Goal: Task Accomplishment & Management: Manage account settings

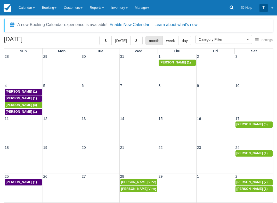
select select
click at [123, 42] on button "[DATE]" at bounding box center [120, 40] width 19 height 9
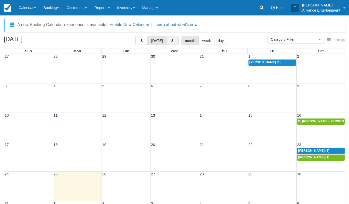
click at [169, 38] on button "button" at bounding box center [172, 40] width 12 height 9
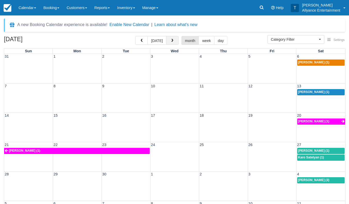
click at [169, 38] on button "button" at bounding box center [172, 40] width 12 height 9
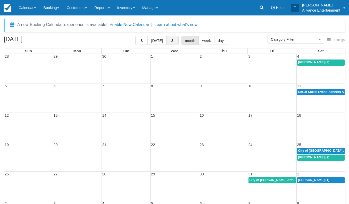
click at [169, 38] on button "button" at bounding box center [172, 40] width 12 height 9
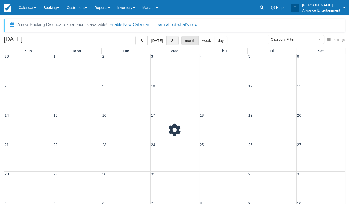
click at [169, 38] on button "button" at bounding box center [172, 40] width 12 height 9
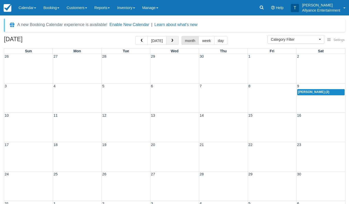
click at [169, 38] on button "button" at bounding box center [172, 40] width 12 height 9
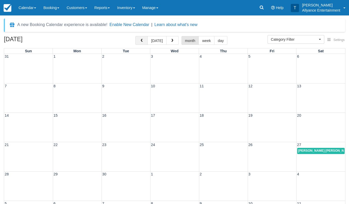
click at [145, 39] on button "button" at bounding box center [141, 40] width 12 height 9
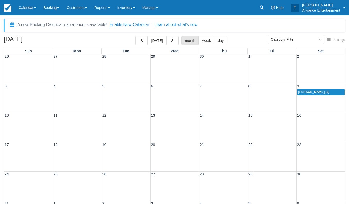
click at [276, 91] on span "Hortencia (2)" at bounding box center [313, 92] width 31 height 4
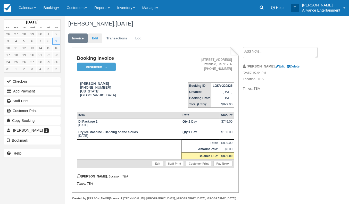
click at [94, 37] on link "Edit" at bounding box center [95, 38] width 14 height 10
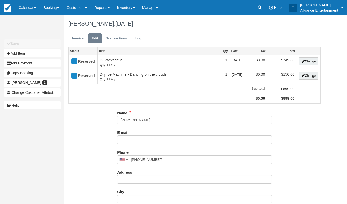
type input "[PHONE_NUMBER]"
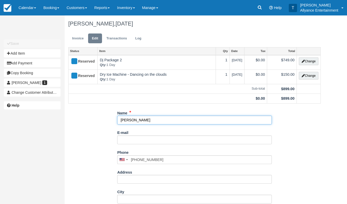
click at [141, 120] on input "[PERSON_NAME]" at bounding box center [194, 120] width 155 height 9
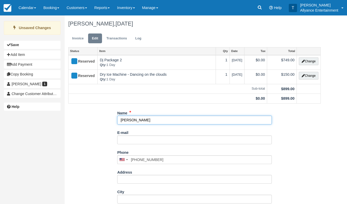
type input "Hortencia Herrera"
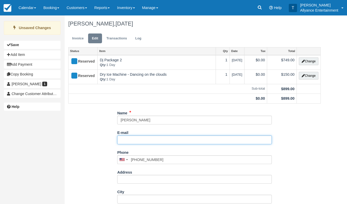
click at [137, 137] on input "E-mail" at bounding box center [194, 140] width 155 height 9
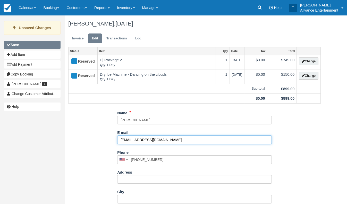
type input "[EMAIL_ADDRESS][DOMAIN_NAME]"
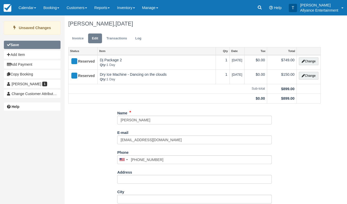
click at [34, 44] on button "Save" at bounding box center [32, 45] width 57 height 8
type input "+16262267750"
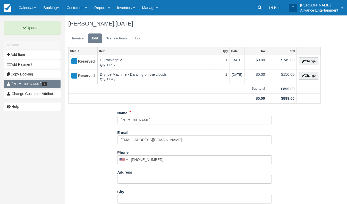
click at [47, 82] on link "Hortencia 1" at bounding box center [32, 84] width 57 height 8
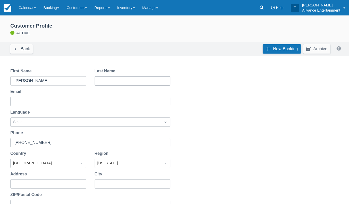
click at [110, 81] on input "Last Name" at bounding box center [132, 80] width 67 height 9
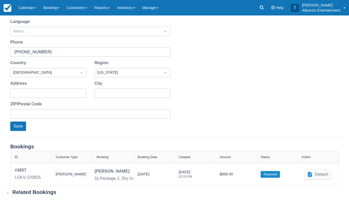
scroll to position [90, 0]
type input "Herrera"
click at [19, 124] on button "Save" at bounding box center [18, 126] width 16 height 9
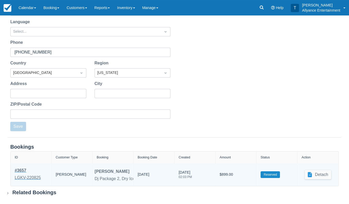
click at [23, 169] on div "# 3657" at bounding box center [28, 170] width 26 height 6
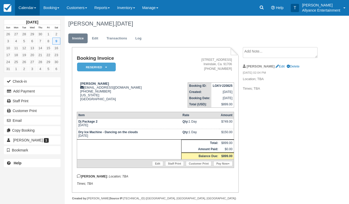
click at [27, 9] on link "Calendar" at bounding box center [27, 7] width 25 height 15
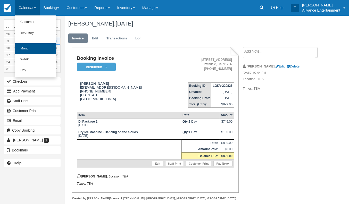
click at [23, 47] on link "Month" at bounding box center [35, 48] width 41 height 11
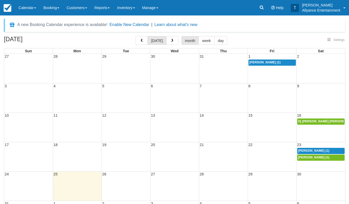
select select
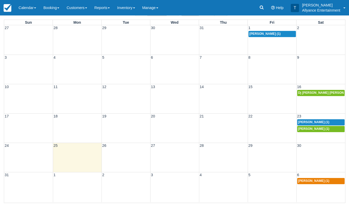
scroll to position [28, 0]
